Goal: Navigation & Orientation: Find specific page/section

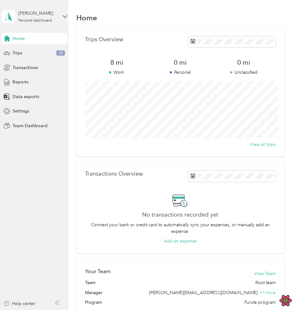
click at [78, 151] on div "Trips Overview 8 mi Work 0 mi Personal 0 mi Unclassified View all trips" at bounding box center [180, 91] width 208 height 129
click at [52, 19] on div "Personal dashboard" at bounding box center [34, 21] width 33 height 4
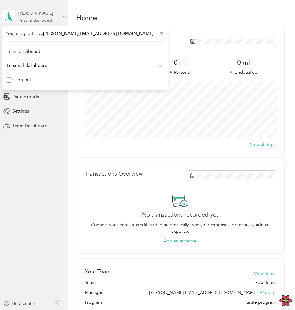
click at [52, 19] on div "Personal dashboard" at bounding box center [34, 21] width 33 height 4
